Goal: Find specific page/section: Find specific page/section

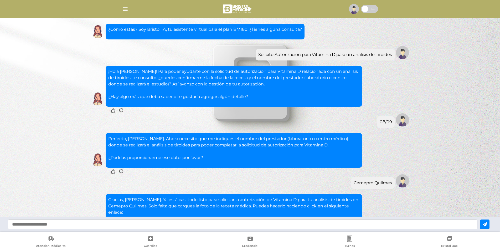
scroll to position [161, 0]
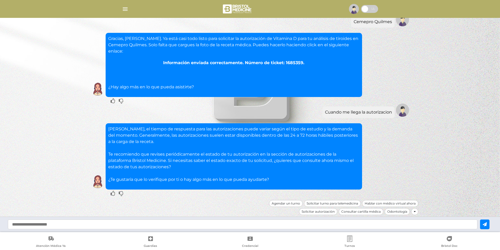
click at [472, 149] on div at bounding box center [250, 125] width 500 height 250
click at [235, 6] on img at bounding box center [237, 9] width 31 height 13
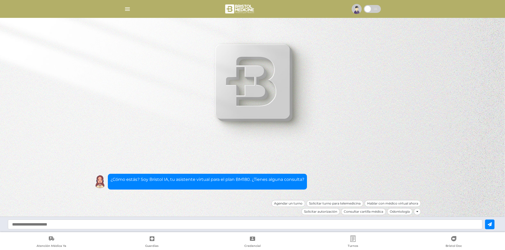
click at [127, 7] on img "button" at bounding box center [127, 9] width 7 height 7
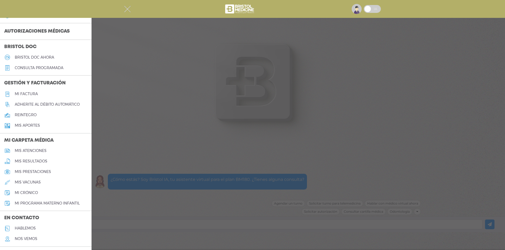
scroll to position [145, 0]
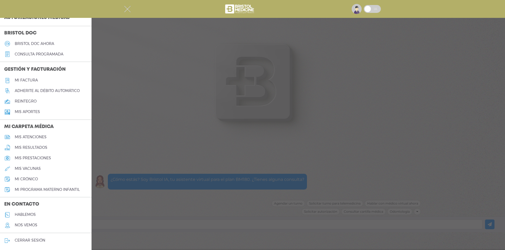
click at [34, 137] on h5 "mis atenciones" at bounding box center [31, 137] width 32 height 4
